Goal: Task Accomplishment & Management: Complete application form

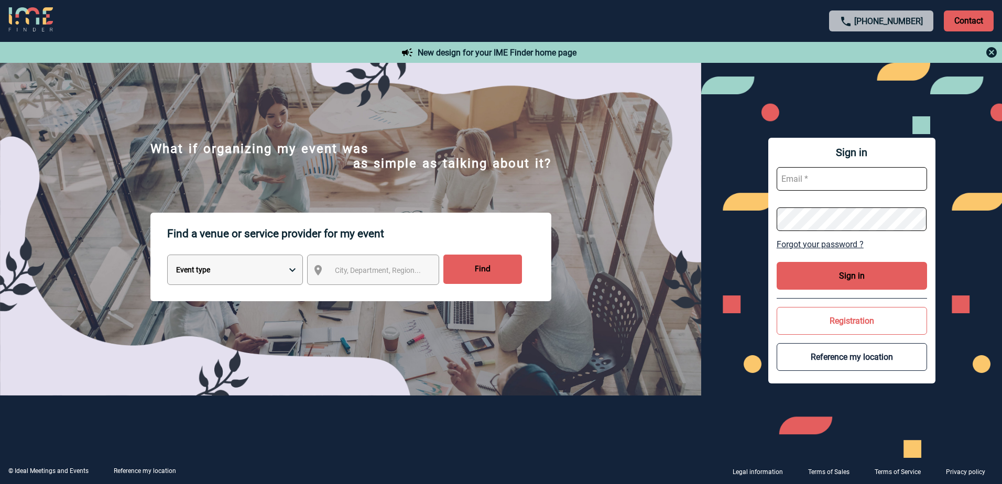
type input "[EMAIL_ADDRESS][DOMAIN_NAME]"
click at [825, 282] on button "Sign in" at bounding box center [852, 276] width 150 height 28
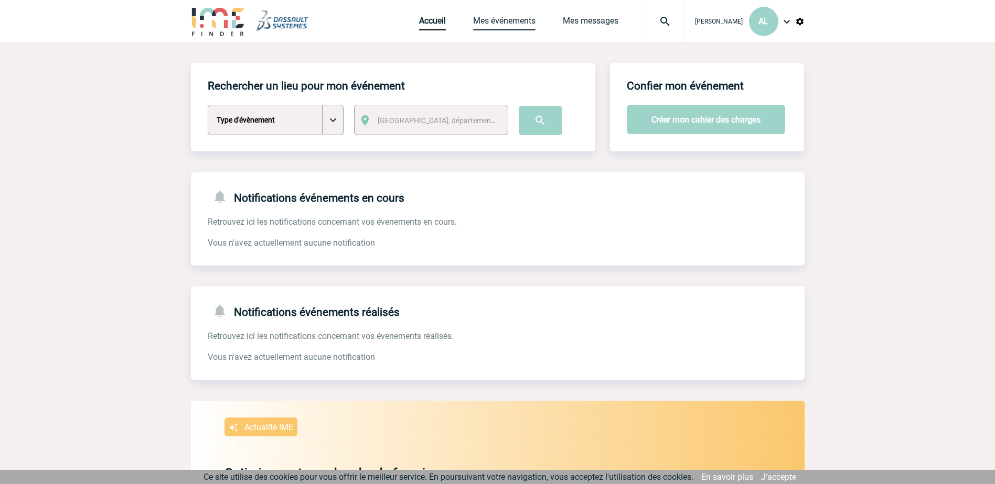
click at [487, 18] on link "Mes événements" at bounding box center [504, 23] width 62 height 15
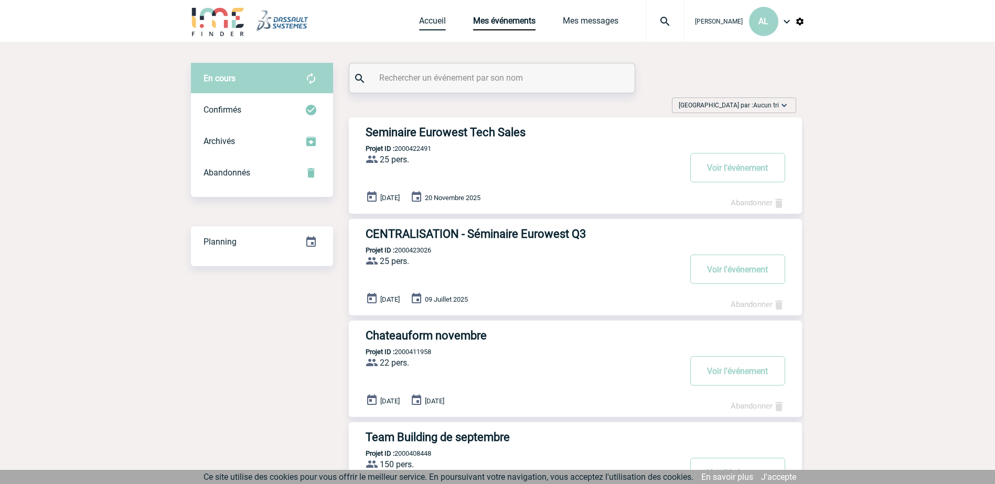
click at [425, 18] on link "Accueil" at bounding box center [432, 23] width 27 height 15
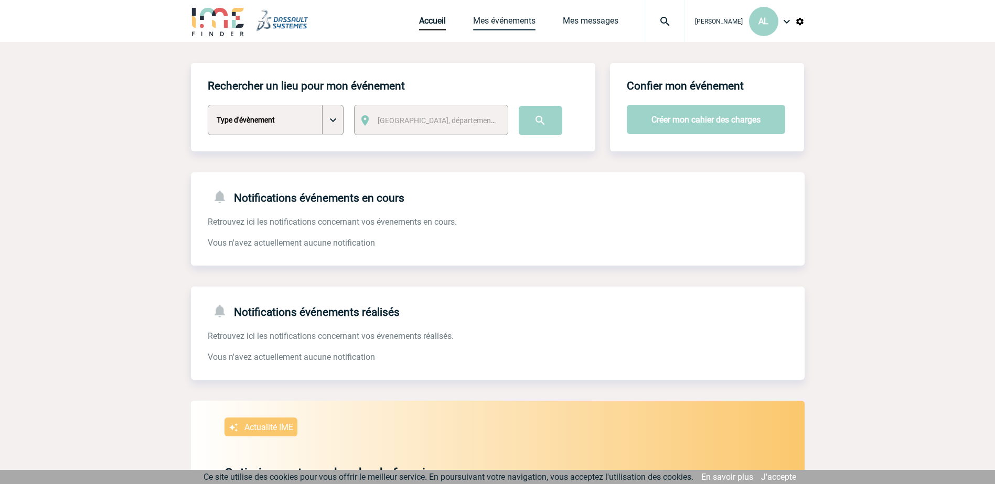
click at [487, 19] on link "Mes événements" at bounding box center [504, 23] width 62 height 15
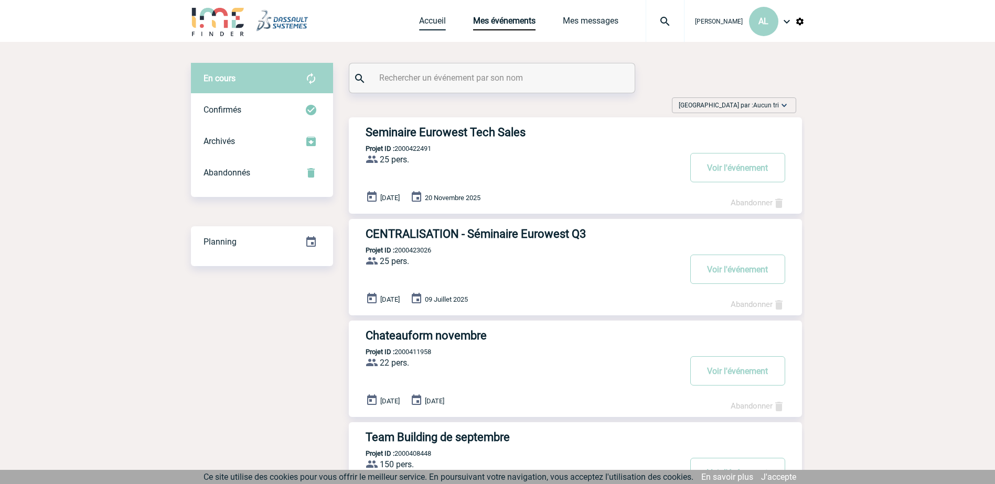
click at [419, 19] on link "Accueil" at bounding box center [432, 23] width 27 height 15
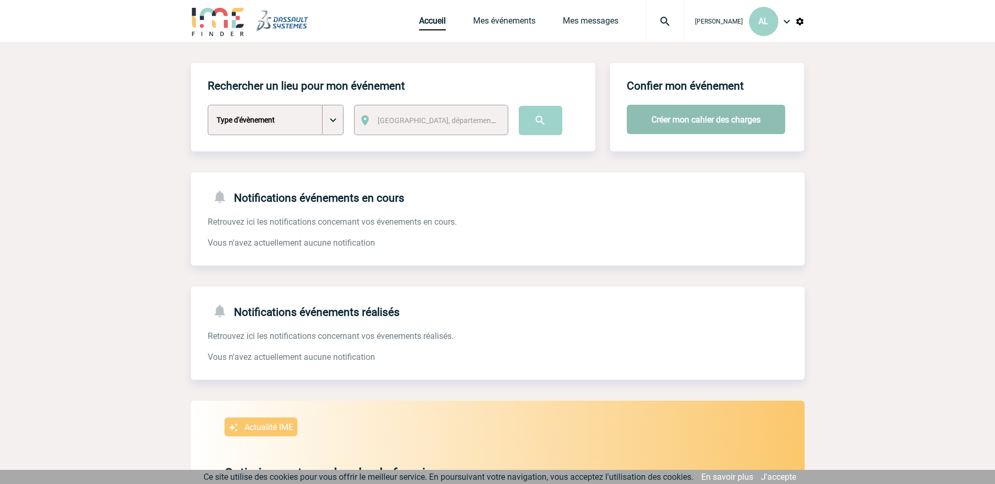
click at [672, 122] on button "Créer mon cahier des charges" at bounding box center [706, 119] width 158 height 29
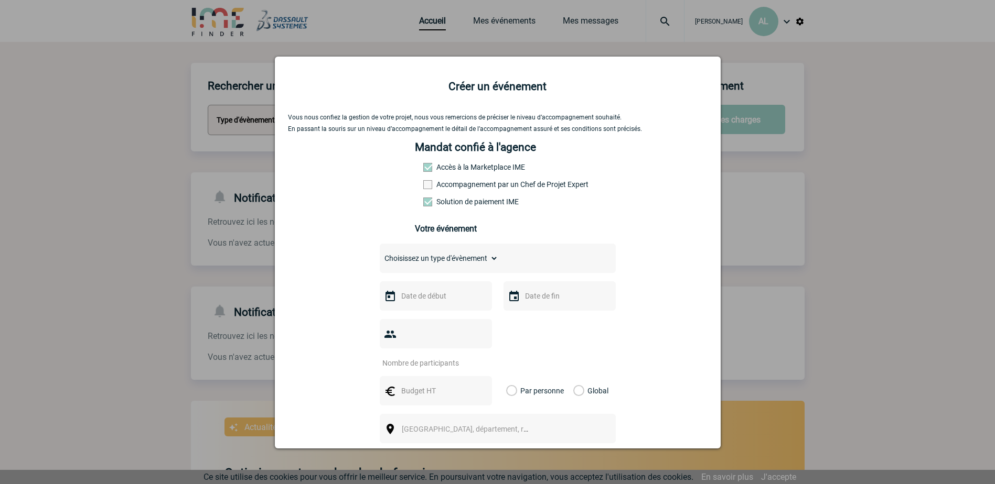
click at [423, 168] on span at bounding box center [427, 167] width 9 height 9
click at [490, 258] on select "Choisissez un type d'évènement Séminaire avec nuitée Séminaire sans nuitée Repa…" at bounding box center [439, 258] width 118 height 15
select select "4"
click at [380, 254] on select "Choisissez un type d'évènement Séminaire avec nuitée Séminaire sans nuitée Repa…" at bounding box center [439, 258] width 118 height 15
click at [412, 303] on input "text" at bounding box center [434, 296] width 72 height 14
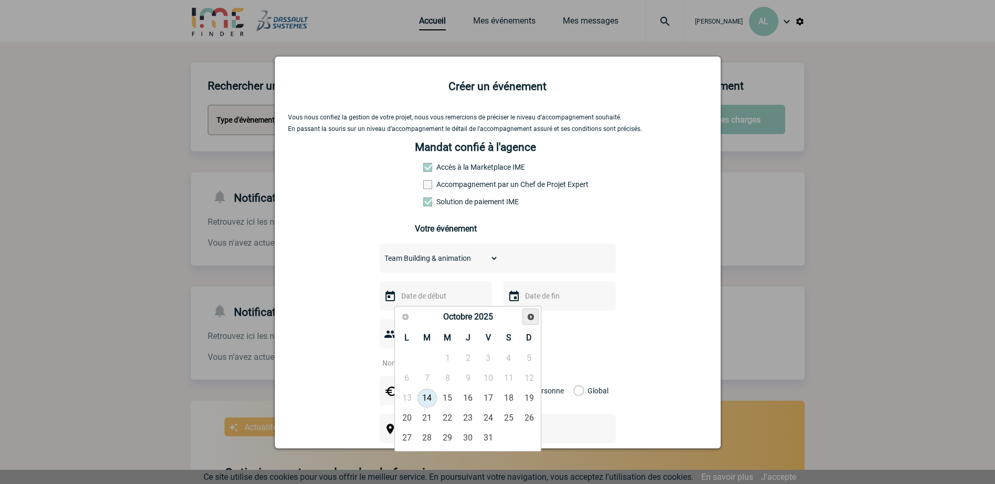
click at [530, 316] on span "Suivant" at bounding box center [530, 317] width 8 height 8
click at [466, 377] on link "6" at bounding box center [467, 378] width 19 height 19
type input "[DATE]"
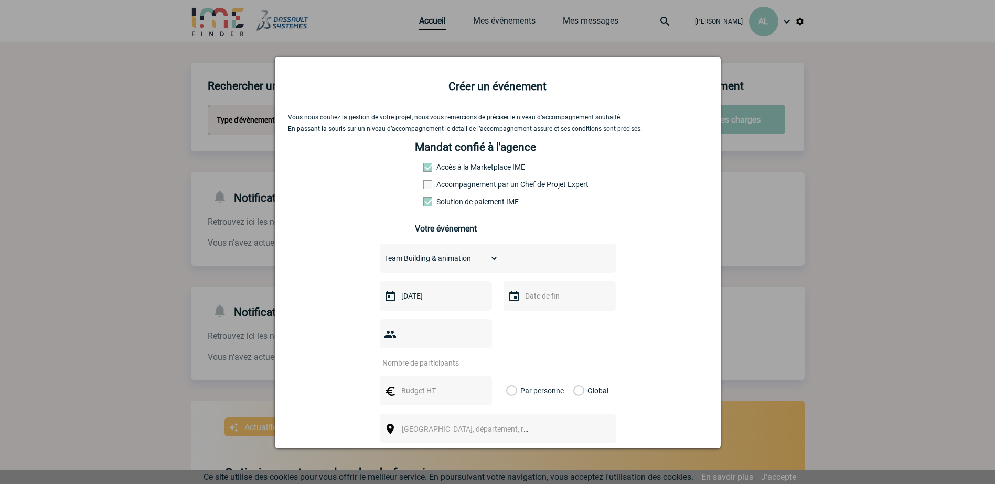
click at [539, 303] on input "text" at bounding box center [558, 296] width 72 height 14
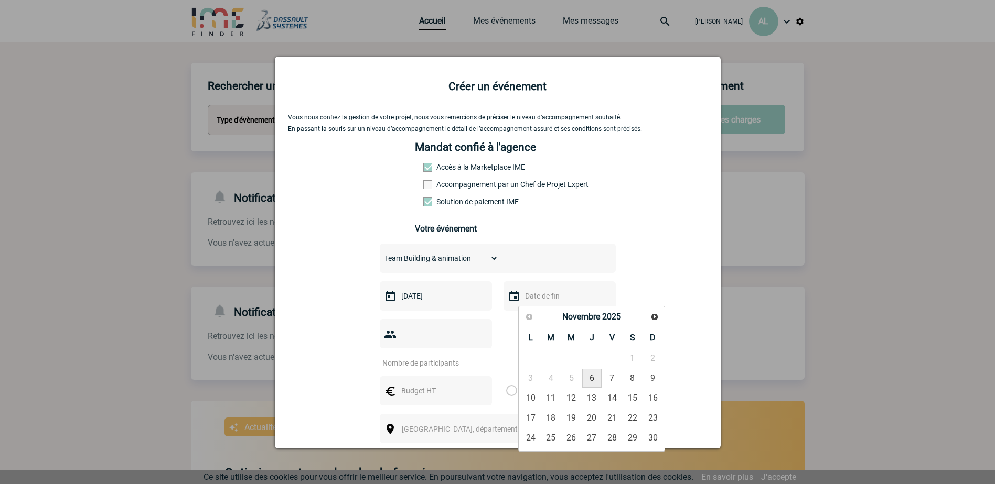
click at [592, 377] on link "6" at bounding box center [591, 378] width 19 height 19
type input "[DATE]"
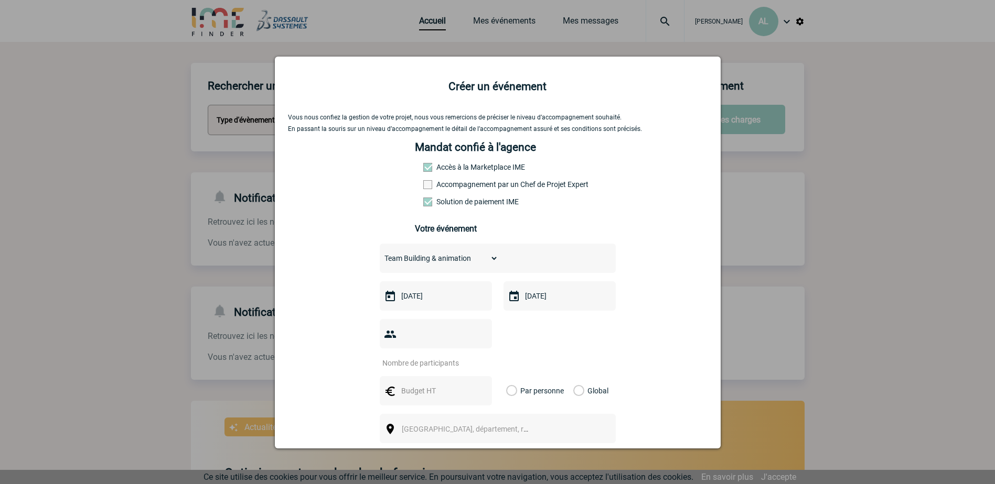
click at [440, 357] on input "number" at bounding box center [429, 364] width 99 height 14
type input "150"
click at [441, 384] on input "text" at bounding box center [434, 391] width 72 height 14
type input "22000"
click at [676, 282] on div "Vous nous confiez la gestion de votre projet, nous vous remercions de préciser …" at bounding box center [497, 353] width 419 height 478
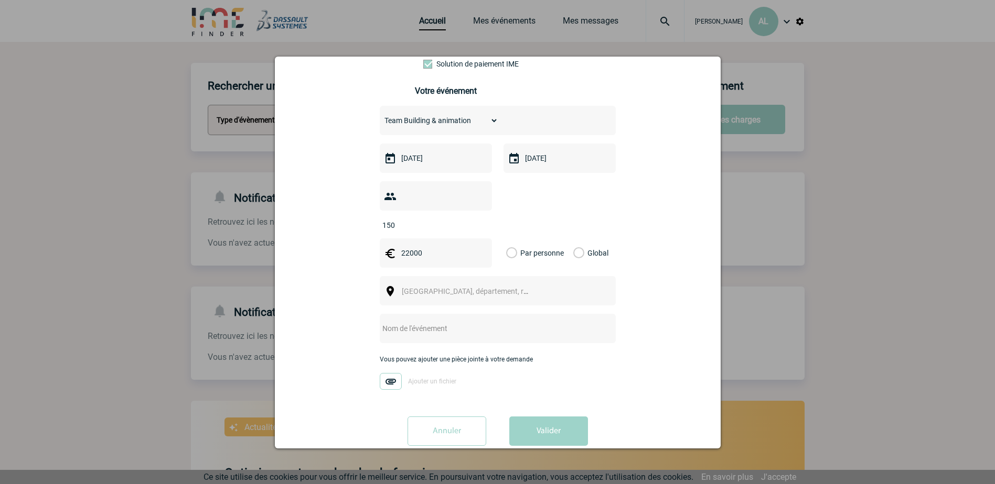
scroll to position [142, 0]
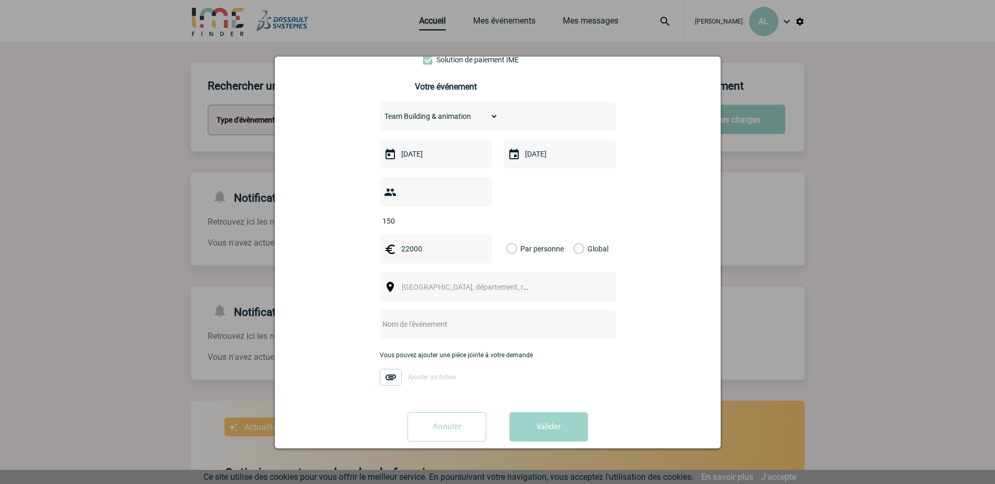
click at [581, 234] on div "Global" at bounding box center [589, 248] width 35 height 29
click at [577, 234] on label "Global" at bounding box center [576, 248] width 7 height 29
click at [0, 0] on input "Global" at bounding box center [0, 0] width 0 height 0
click at [390, 369] on img at bounding box center [391, 377] width 22 height 17
click at [0, 0] on input "Ajouter un fichier" at bounding box center [0, 0] width 0 height 0
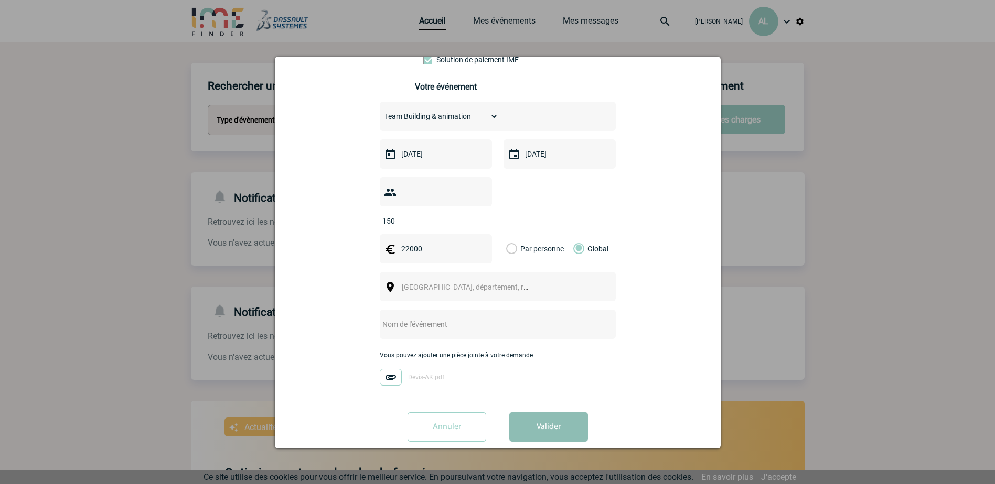
click at [537, 413] on button "Valider" at bounding box center [548, 427] width 79 height 29
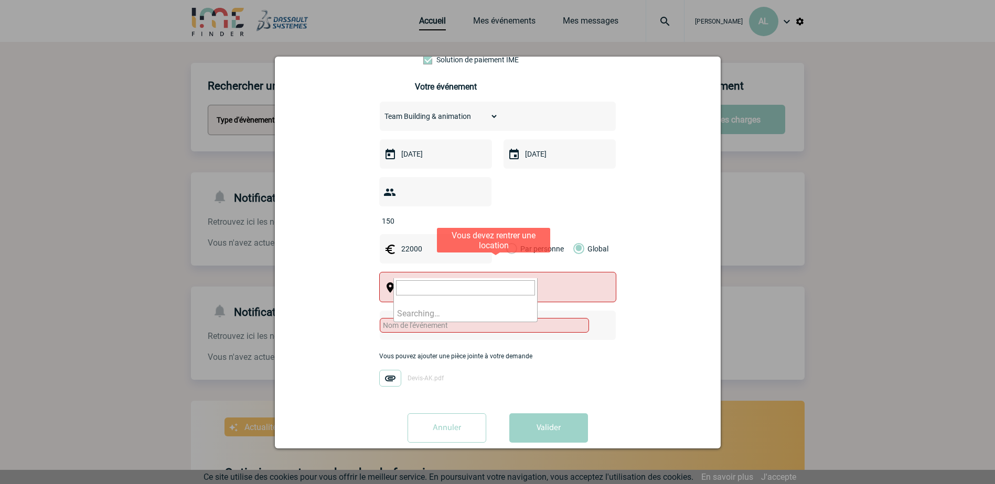
click at [411, 281] on span "[GEOGRAPHIC_DATA], département, région..." at bounding box center [469, 288] width 144 height 15
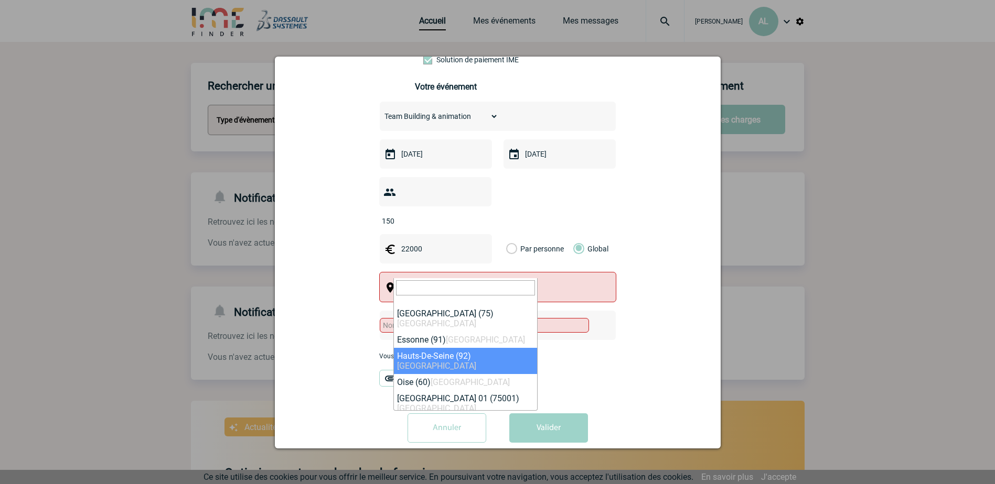
select select "25"
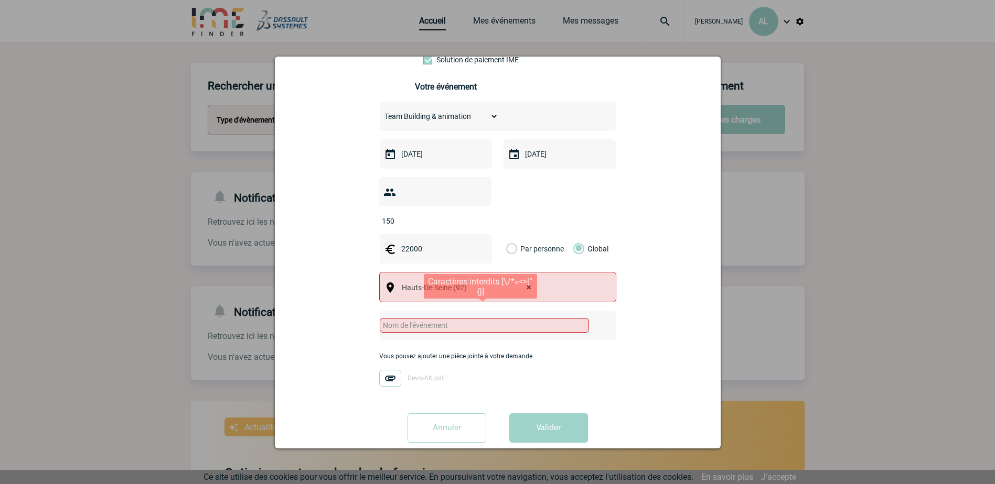
click at [425, 318] on input "text" at bounding box center [484, 325] width 209 height 15
drag, startPoint x: 396, startPoint y: 306, endPoint x: 425, endPoint y: 286, distance: 34.9
click at [400, 318] on input "Aérohkart team event" at bounding box center [484, 325] width 209 height 15
type input "Aérokart team event"
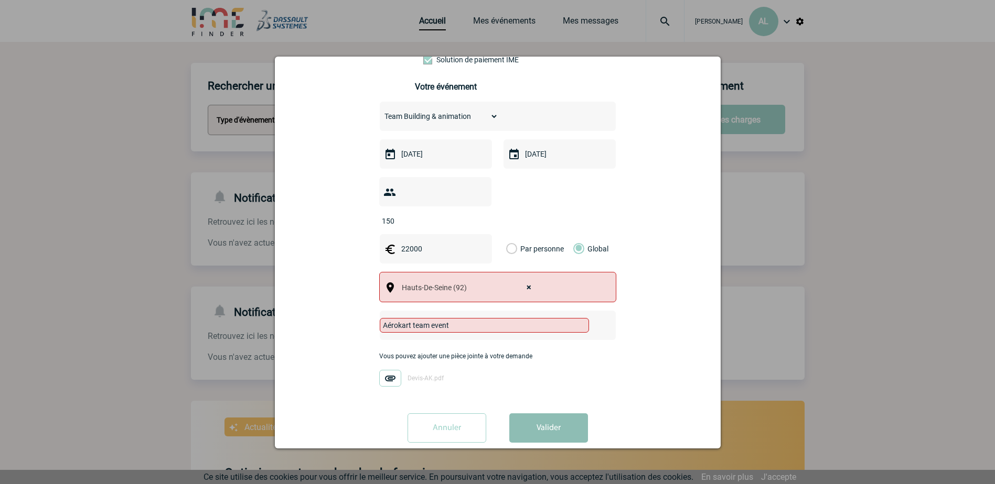
click at [545, 416] on button "Valider" at bounding box center [548, 428] width 79 height 29
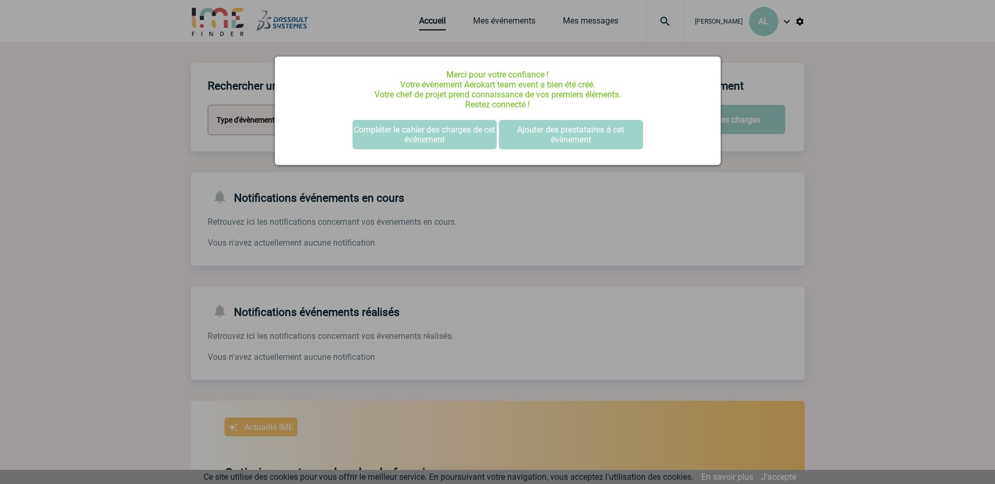
scroll to position [0, 0]
click at [449, 134] on button "Compléter le cahier des charges de cet événement" at bounding box center [424, 134] width 144 height 29
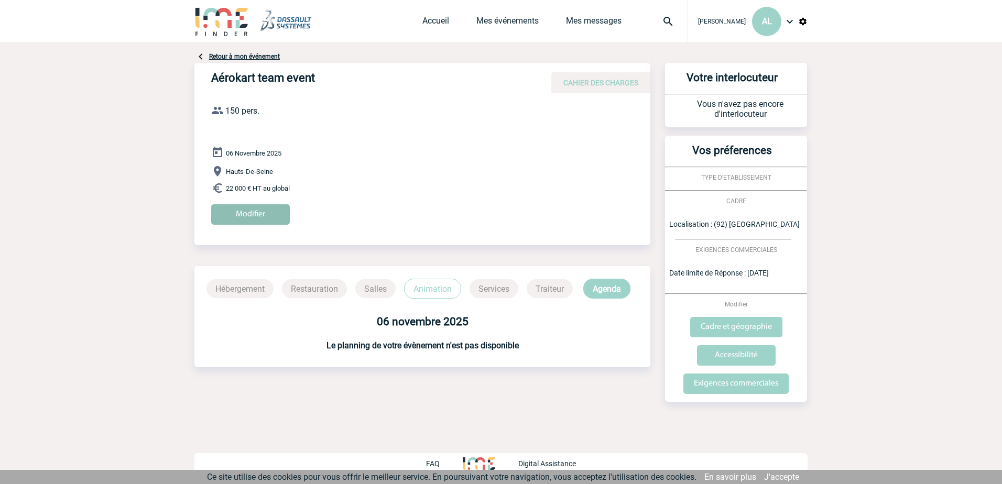
click at [256, 216] on input "Modifier" at bounding box center [250, 214] width 79 height 20
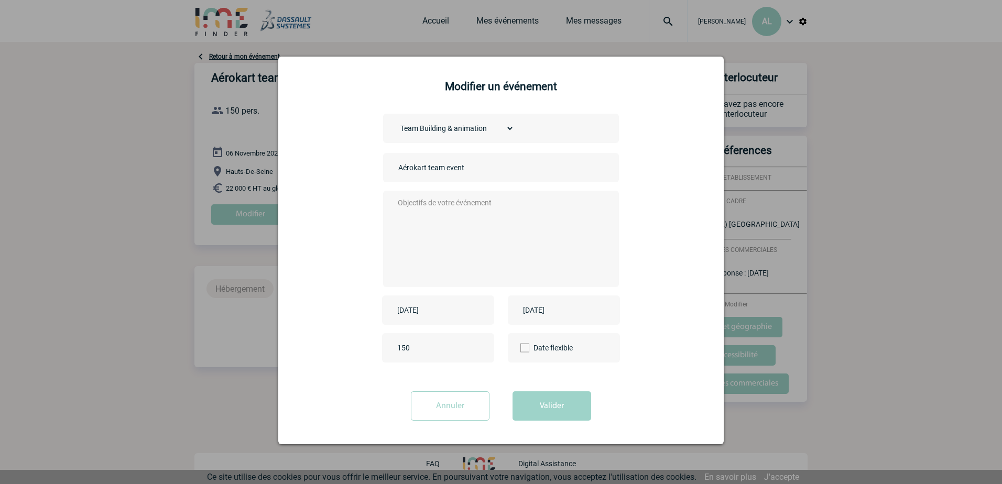
click at [438, 220] on textarea at bounding box center [498, 238] width 207 height 84
click at [498, 222] on textarea "Bonjour, je suis en cours de gesiton de leven avec Aerokart.nous nos servirons …" at bounding box center [498, 238] width 207 height 84
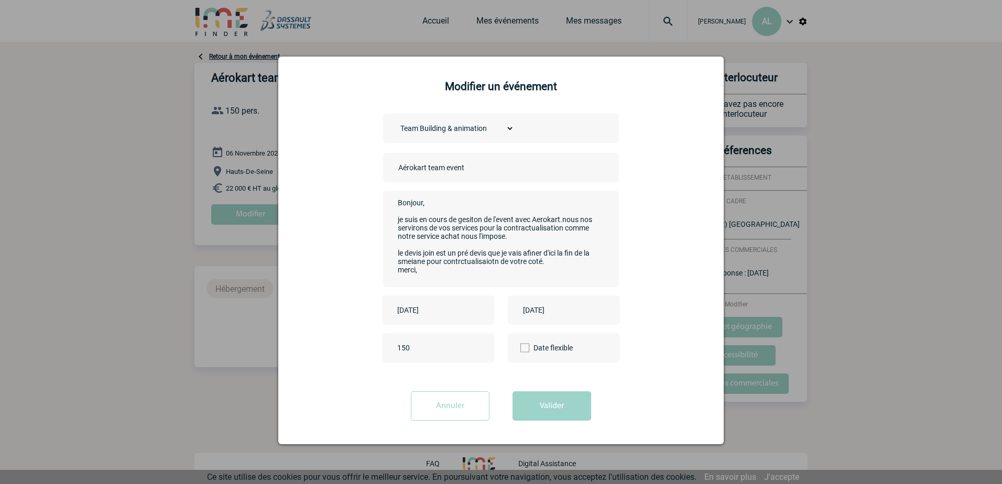
scroll to position [8, 0]
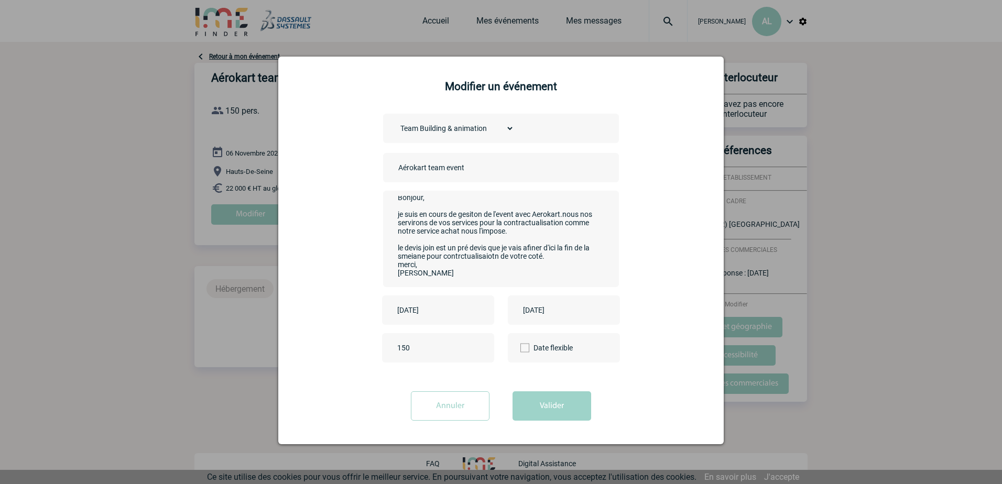
click at [414, 272] on textarea "Bonjour, je suis en cours de gesiton de l'event avec Aerokart.nous nos serviron…" at bounding box center [498, 238] width 207 height 84
click at [495, 255] on textarea "Bonjour, je suis en cours de gesiton de l'event avec Aerokart.nous nos serviron…" at bounding box center [498, 238] width 207 height 84
click at [470, 247] on textarea "Bonjour, je suis en cours de gesiton de l'event avec Aerokart.nous nos serviron…" at bounding box center [498, 238] width 207 height 84
drag, startPoint x: 409, startPoint y: 260, endPoint x: 411, endPoint y: 253, distance: 6.5
click at [409, 257] on textarea "Bonjour, je suis en cours de gesiton de l'event avec Aerokart.nous nos serviron…" at bounding box center [498, 238] width 207 height 84
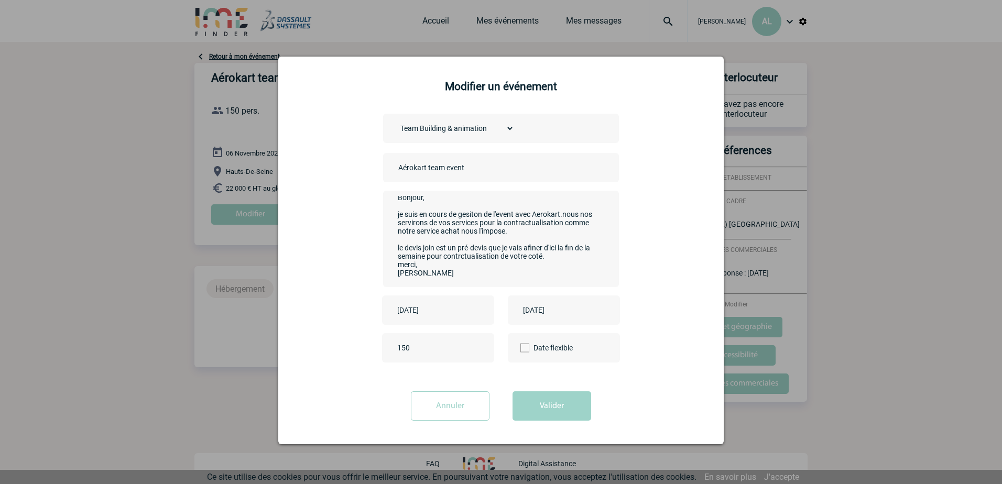
click at [468, 256] on textarea "Bonjour, je suis en cours de gesiton de l'event avec Aerokart.nous nos serviron…" at bounding box center [498, 238] width 207 height 84
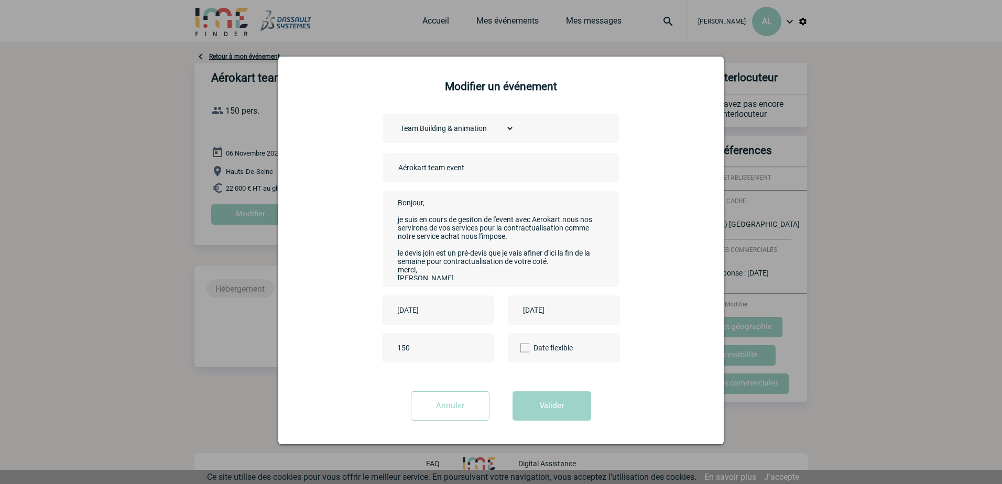
click at [469, 221] on textarea "Bonjour, je suis en cours de gesiton de l'event avec Aerokart.nous nos serviron…" at bounding box center [498, 238] width 207 height 84
click at [406, 229] on textarea "Bonjour, je suis en cours de gestion de l'event avec Aerokart.nous nos serviron…" at bounding box center [498, 238] width 207 height 84
type textarea "Bonjour, je suis en cours de gestion de l'event avec Aerokart.nous nous serviro…"
click at [546, 407] on button "Valider" at bounding box center [552, 406] width 79 height 29
